Goal: Information Seeking & Learning: Learn about a topic

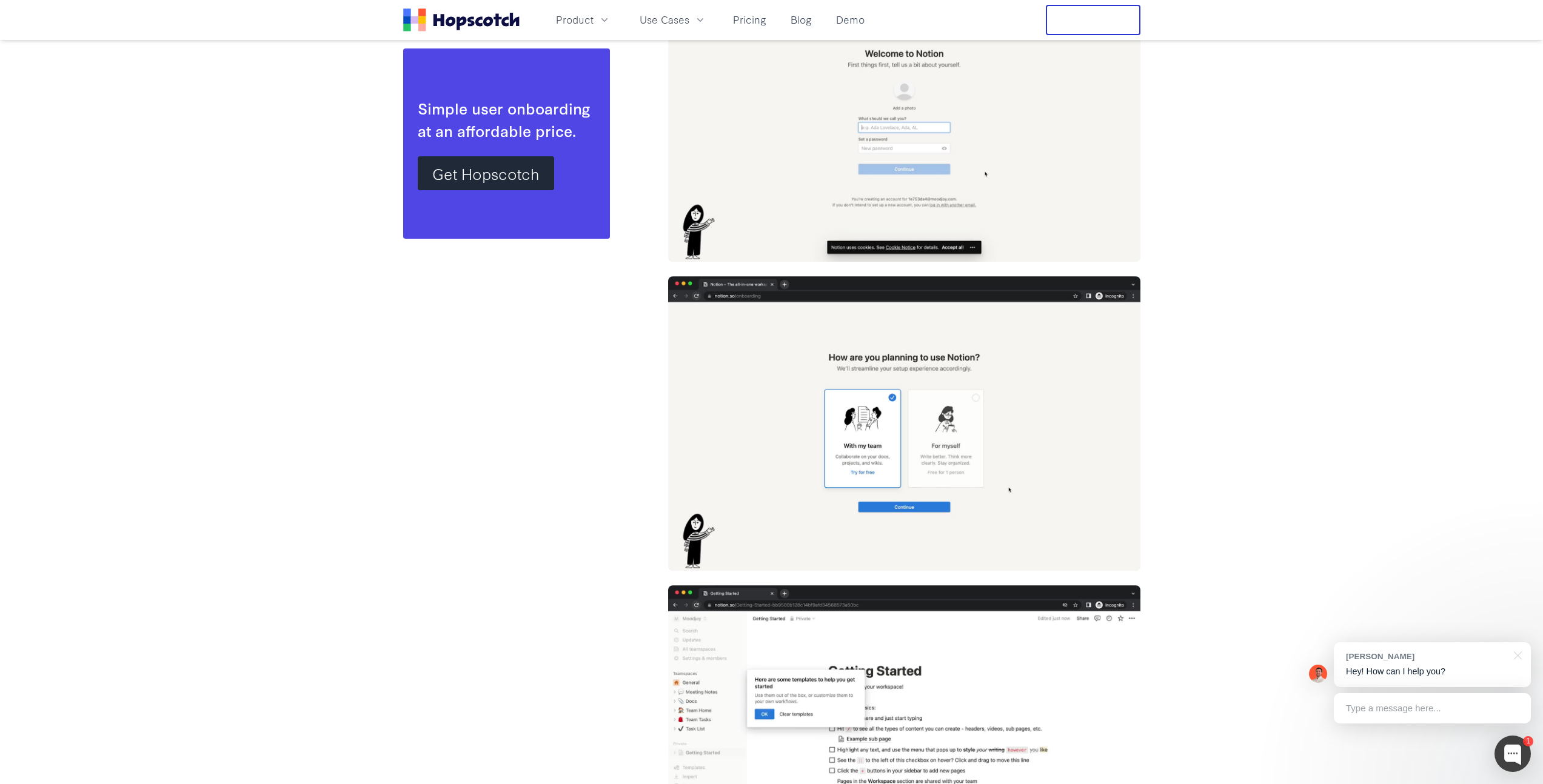
scroll to position [25233, 0]
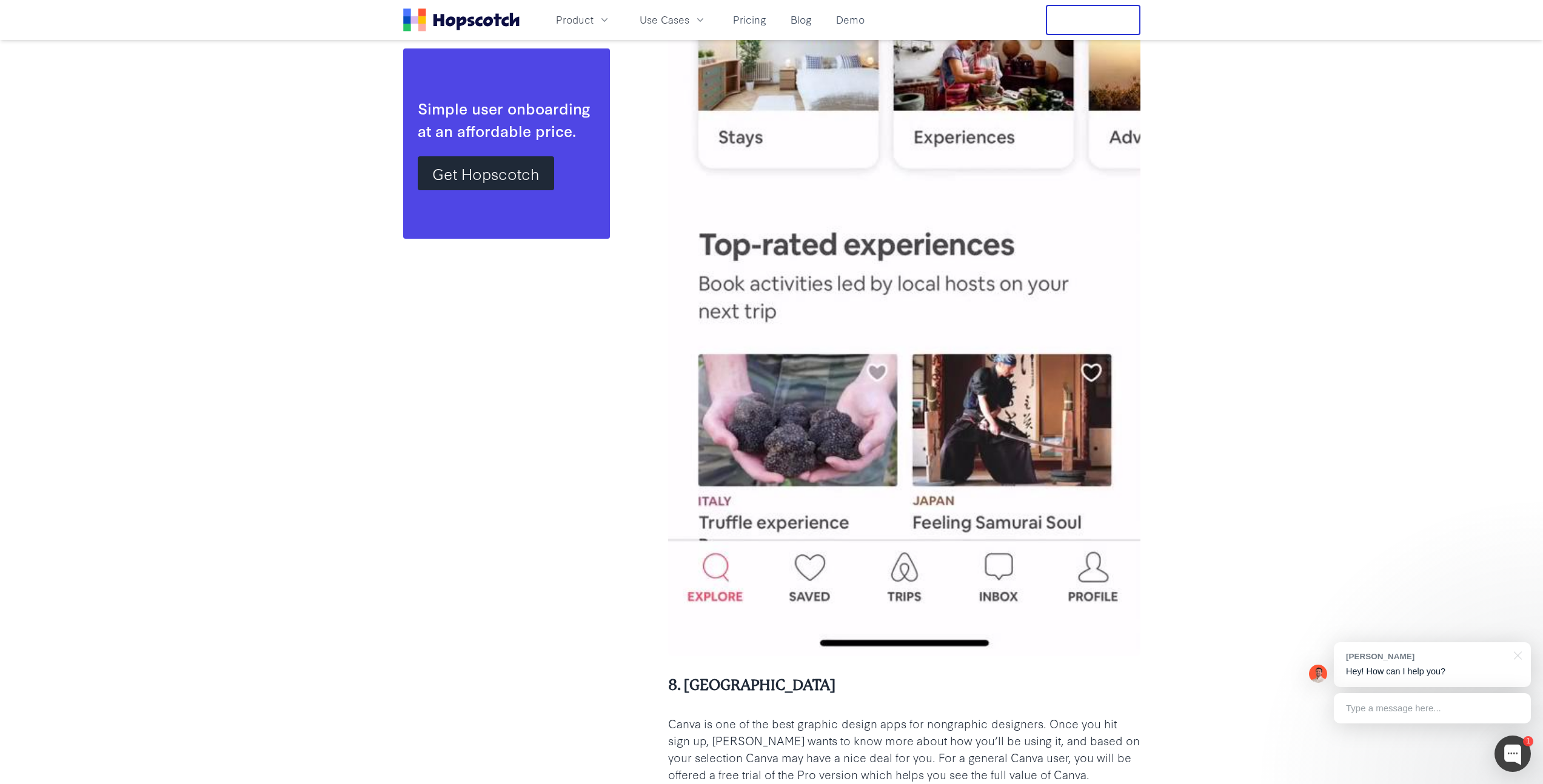
scroll to position [10576, 0]
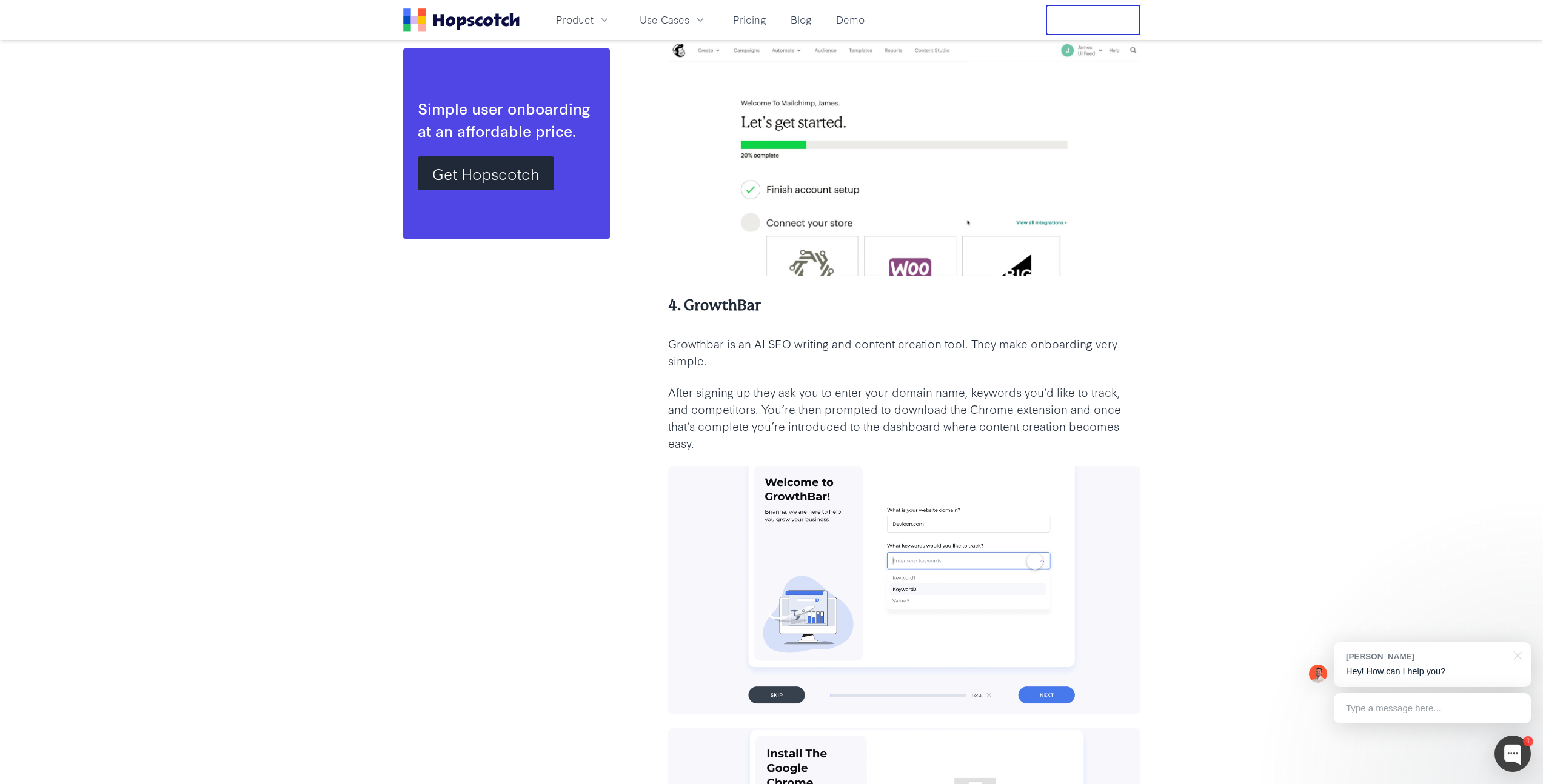
scroll to position [5075, 0]
